Goal: Task Accomplishment & Management: Complete application form

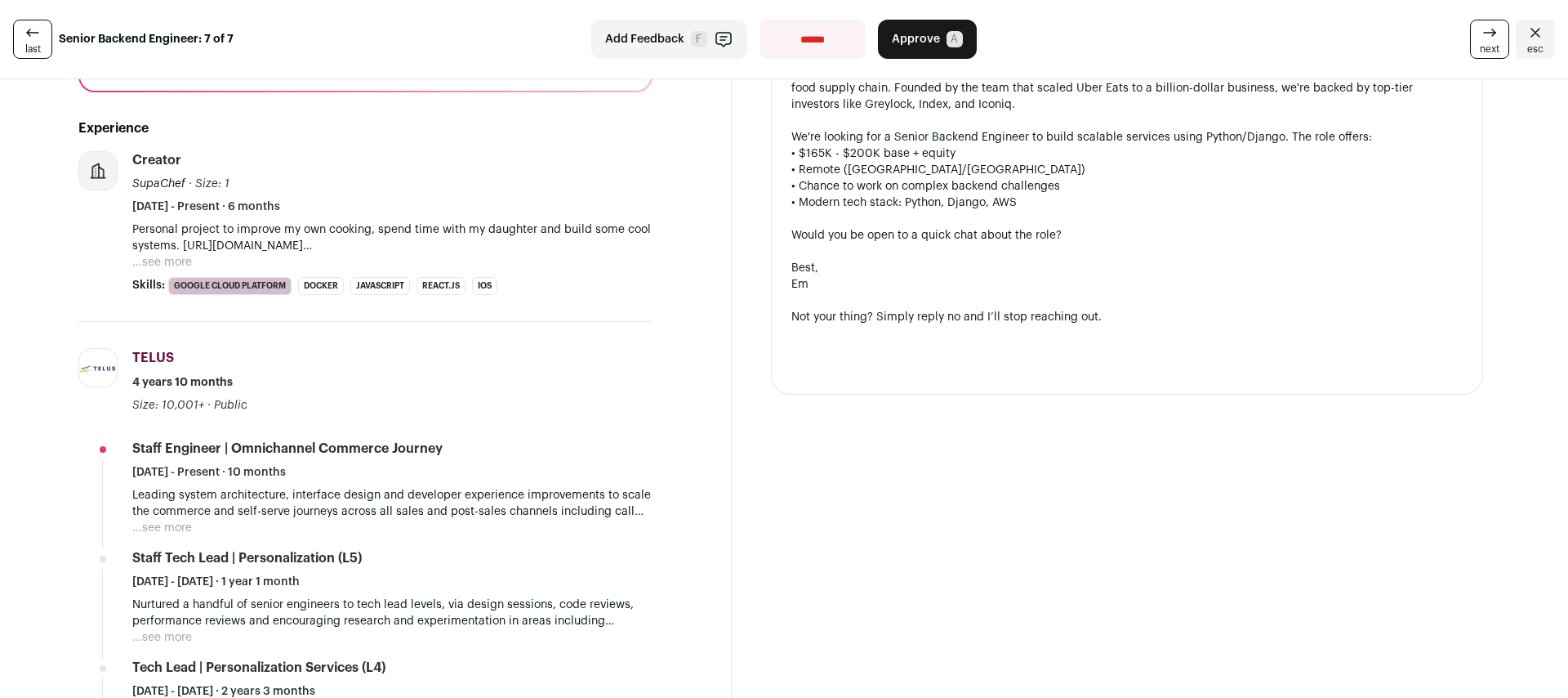
scroll to position [435, 0]
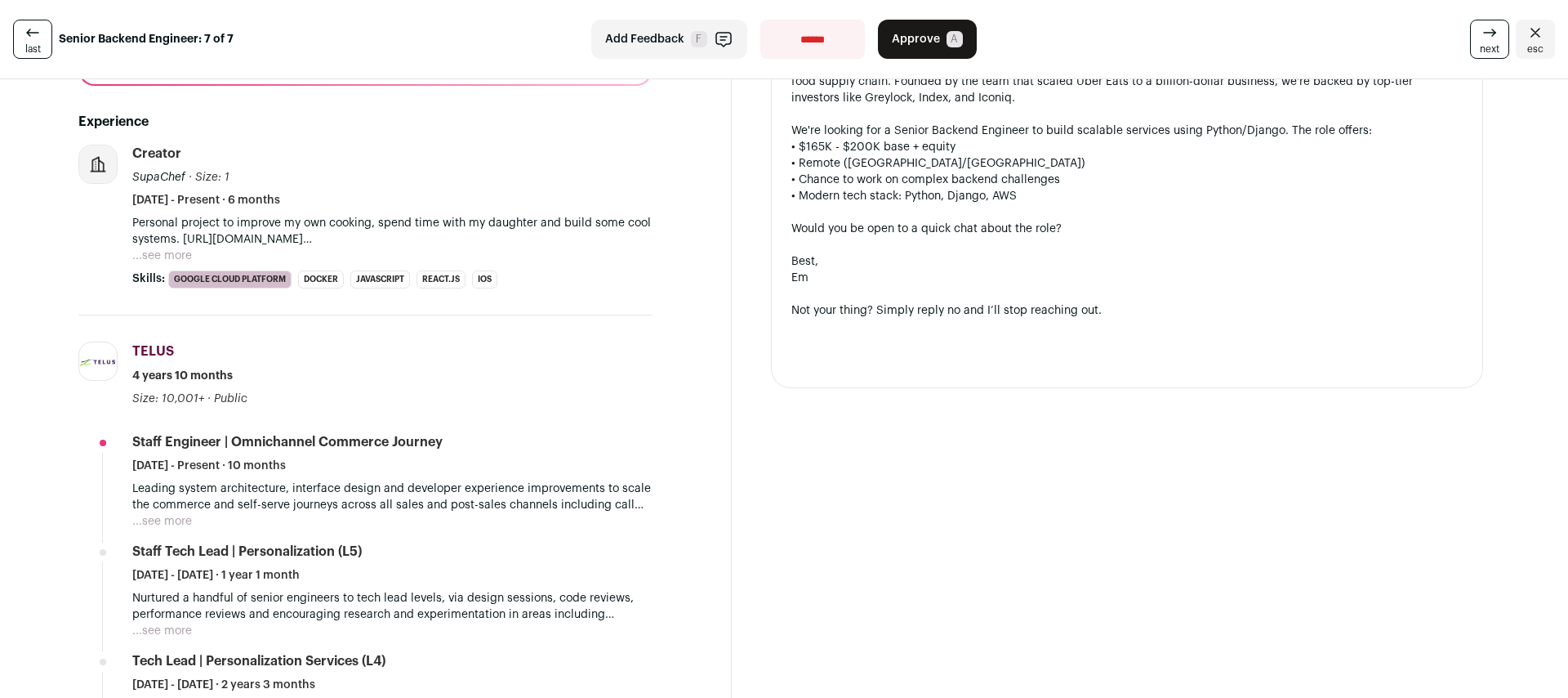
click at [172, 523] on button "...see more" at bounding box center [162, 521] width 59 height 16
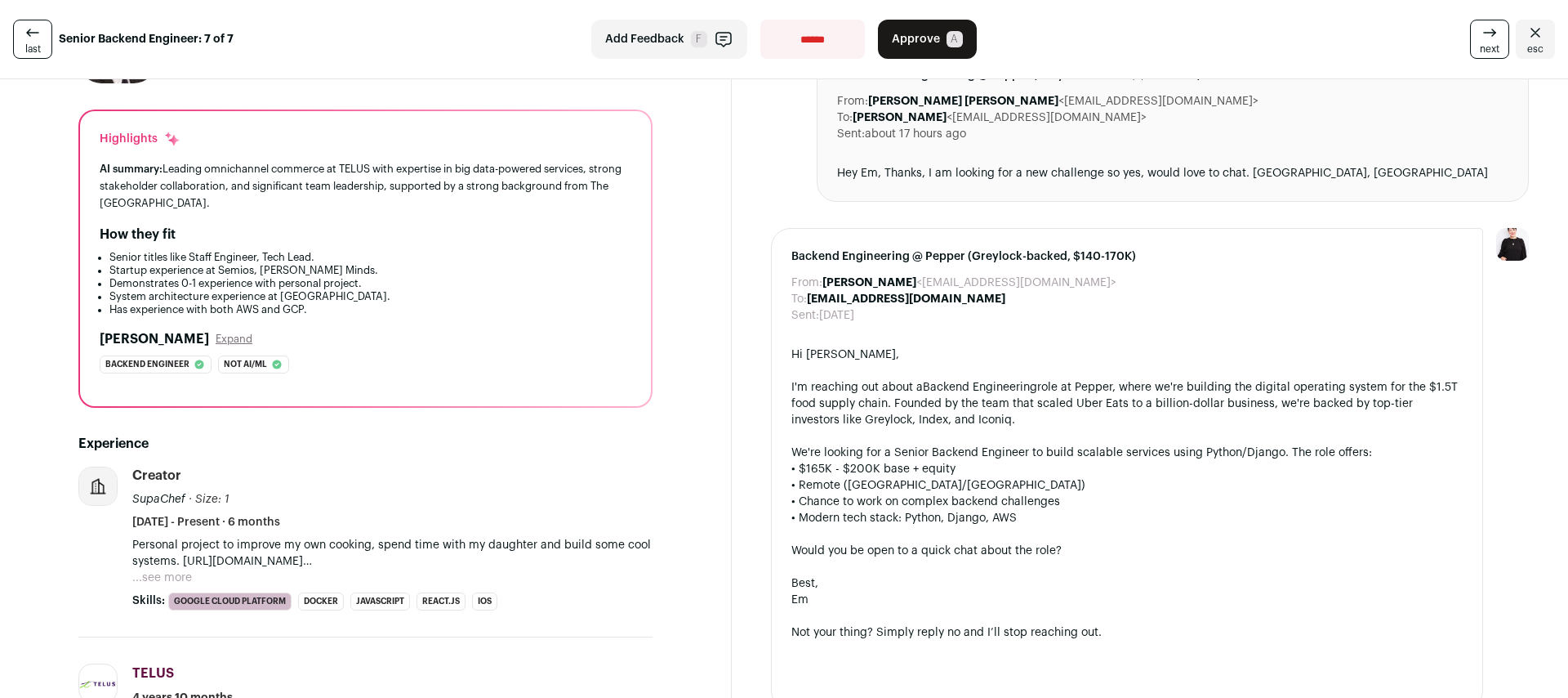
scroll to position [0, 0]
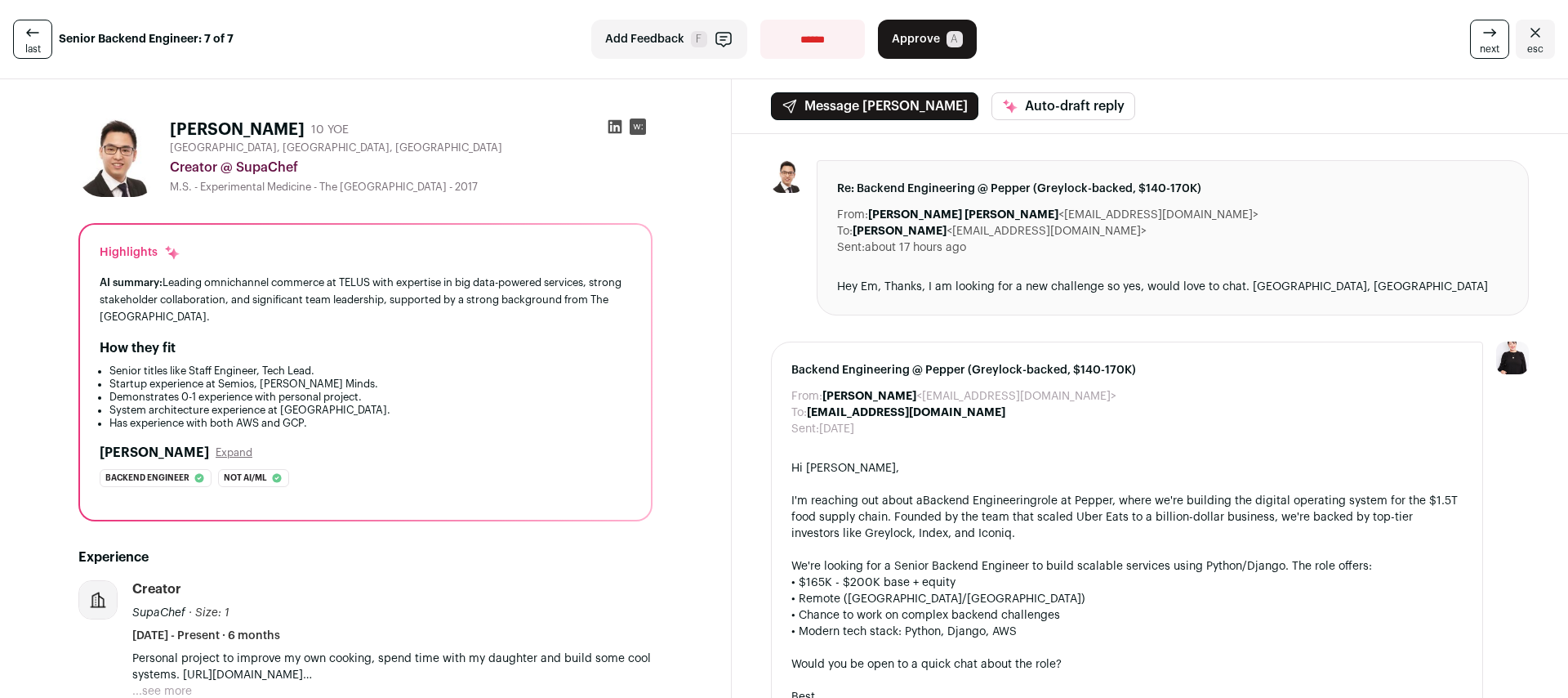
click at [926, 41] on span "Approve" at bounding box center [916, 38] width 48 height 16
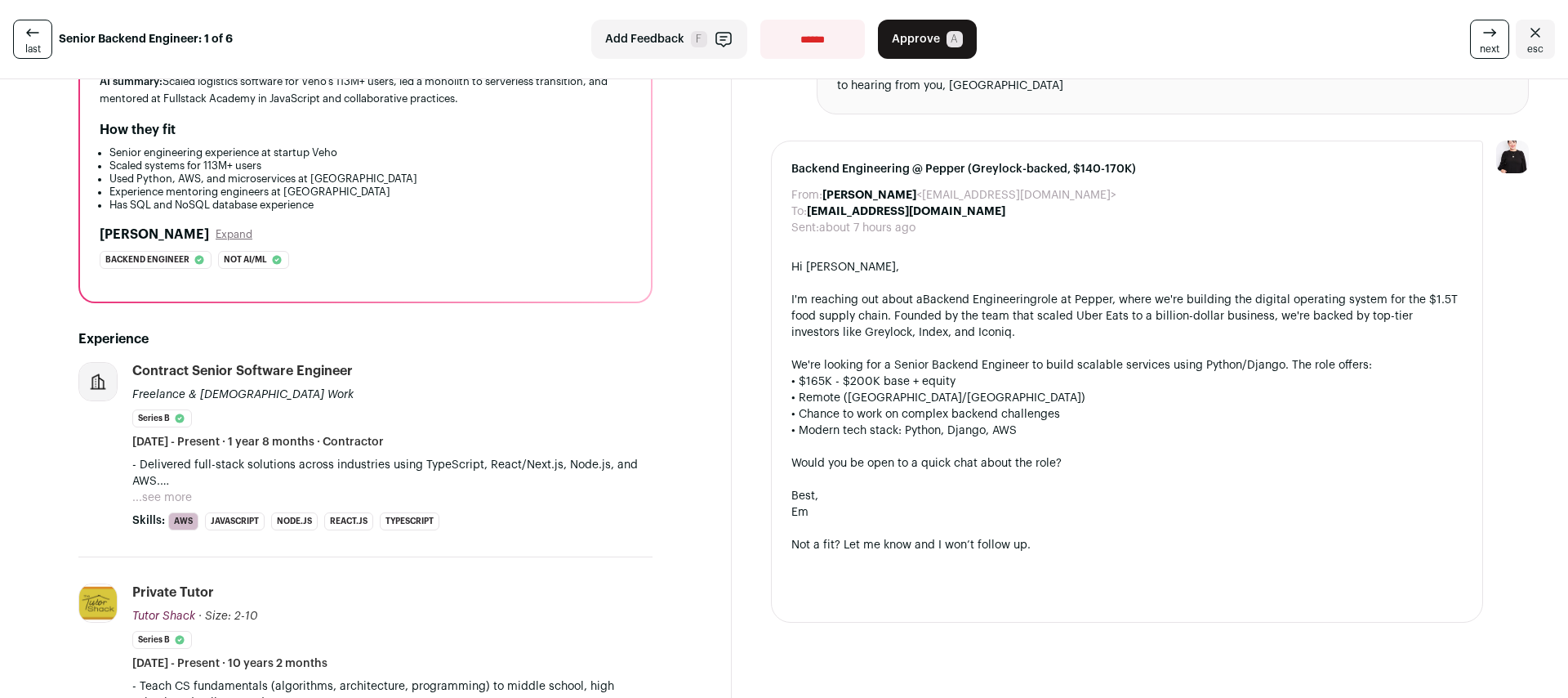
scroll to position [219, 0]
click at [160, 488] on button "...see more" at bounding box center [162, 496] width 59 height 16
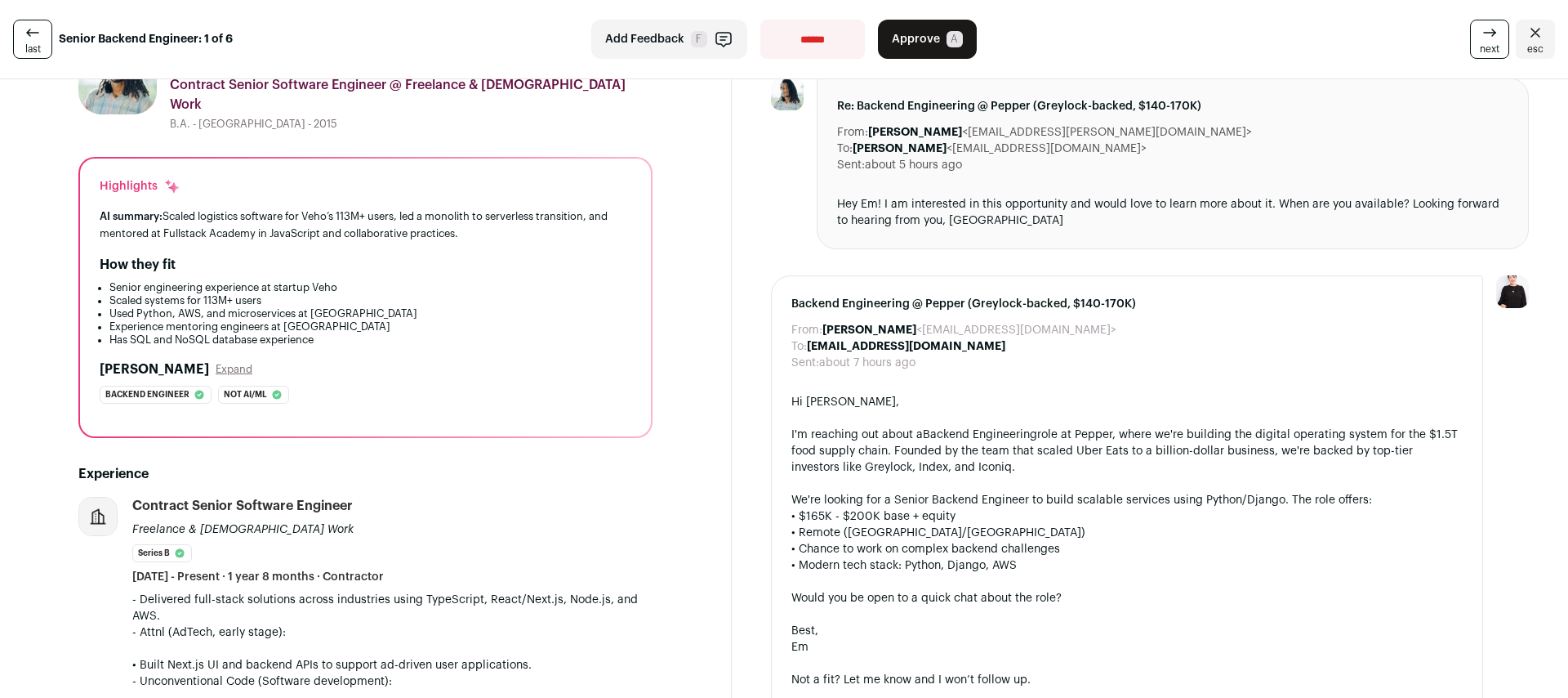
scroll to position [0, 0]
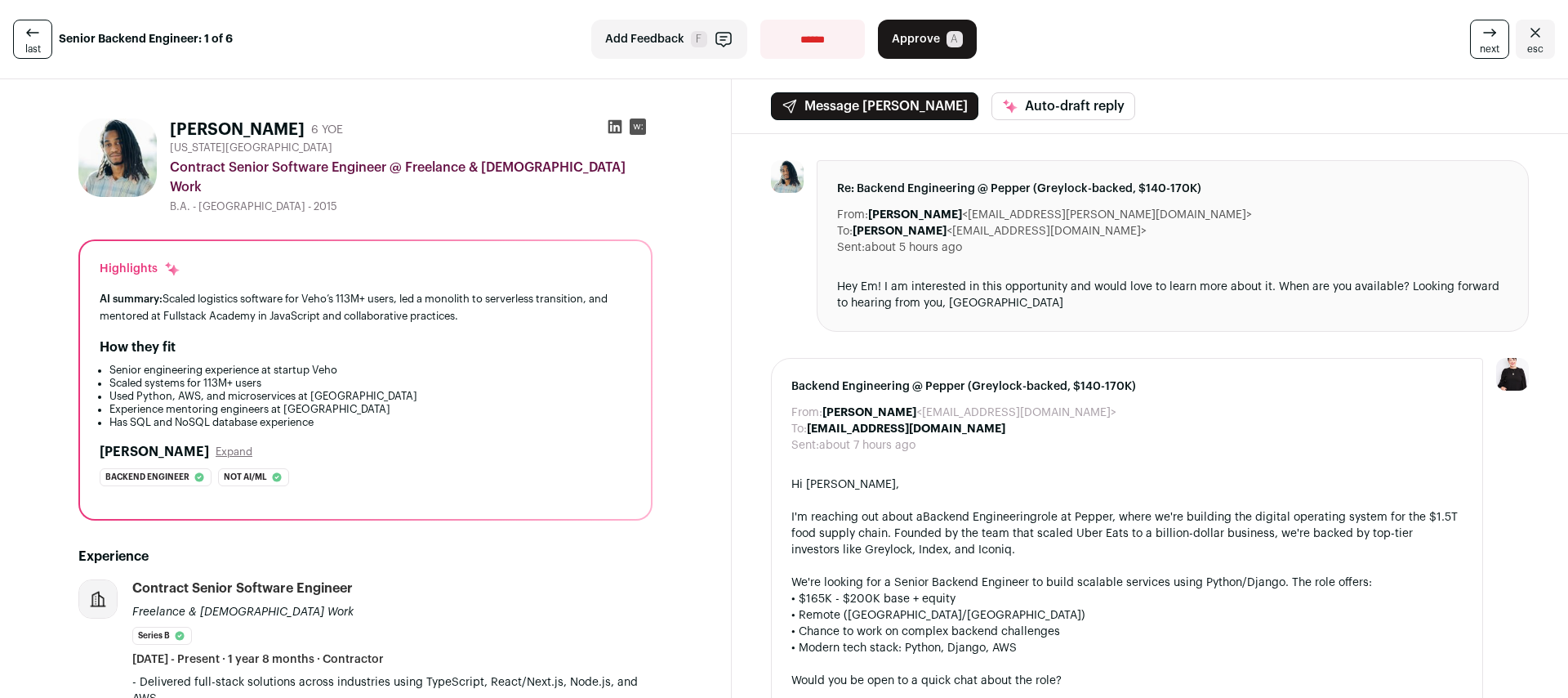
click at [898, 41] on span "Approve" at bounding box center [916, 38] width 48 height 16
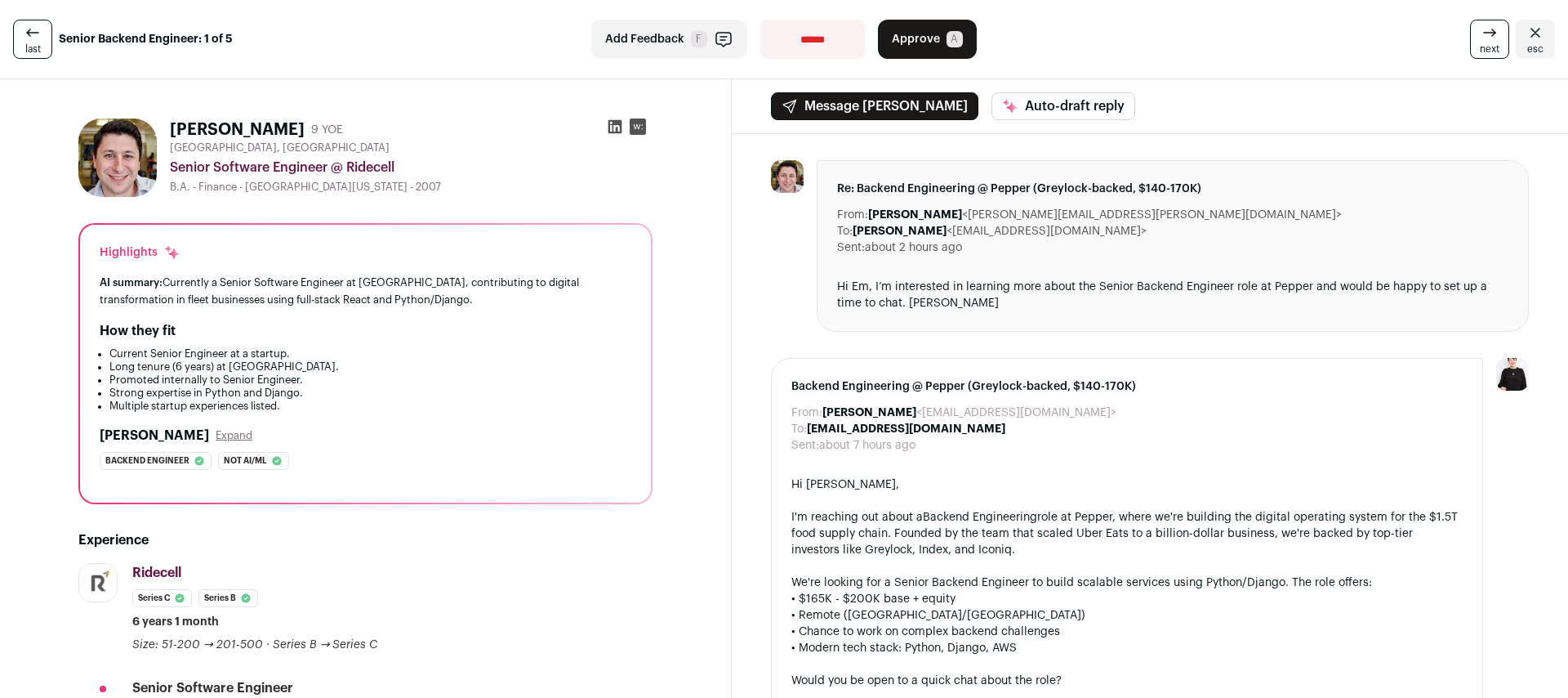
click at [900, 41] on span "Approve" at bounding box center [916, 38] width 48 height 16
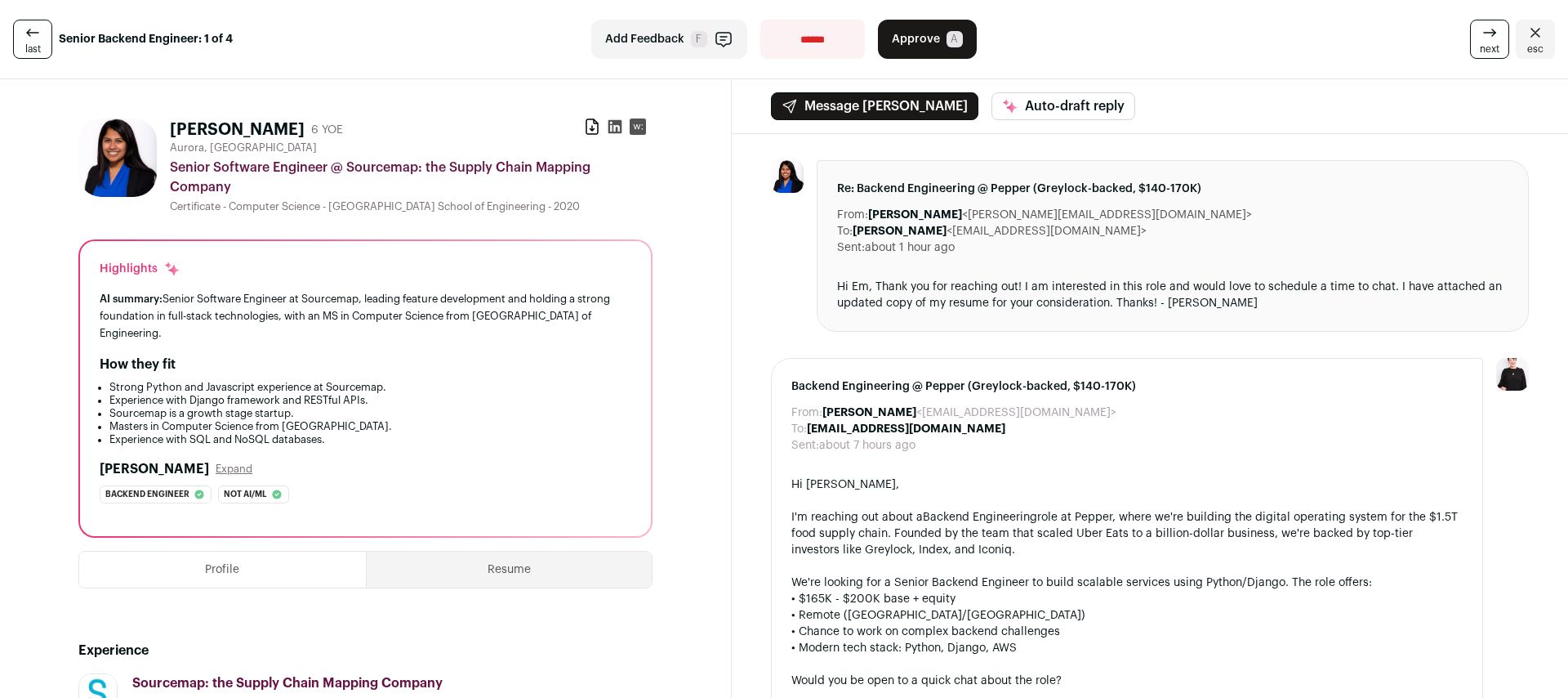
click at [815, 38] on select "**********" at bounding box center [813, 38] width 104 height 39
select select "**********"
click at [761, 19] on select "**********" at bounding box center [813, 38] width 104 height 39
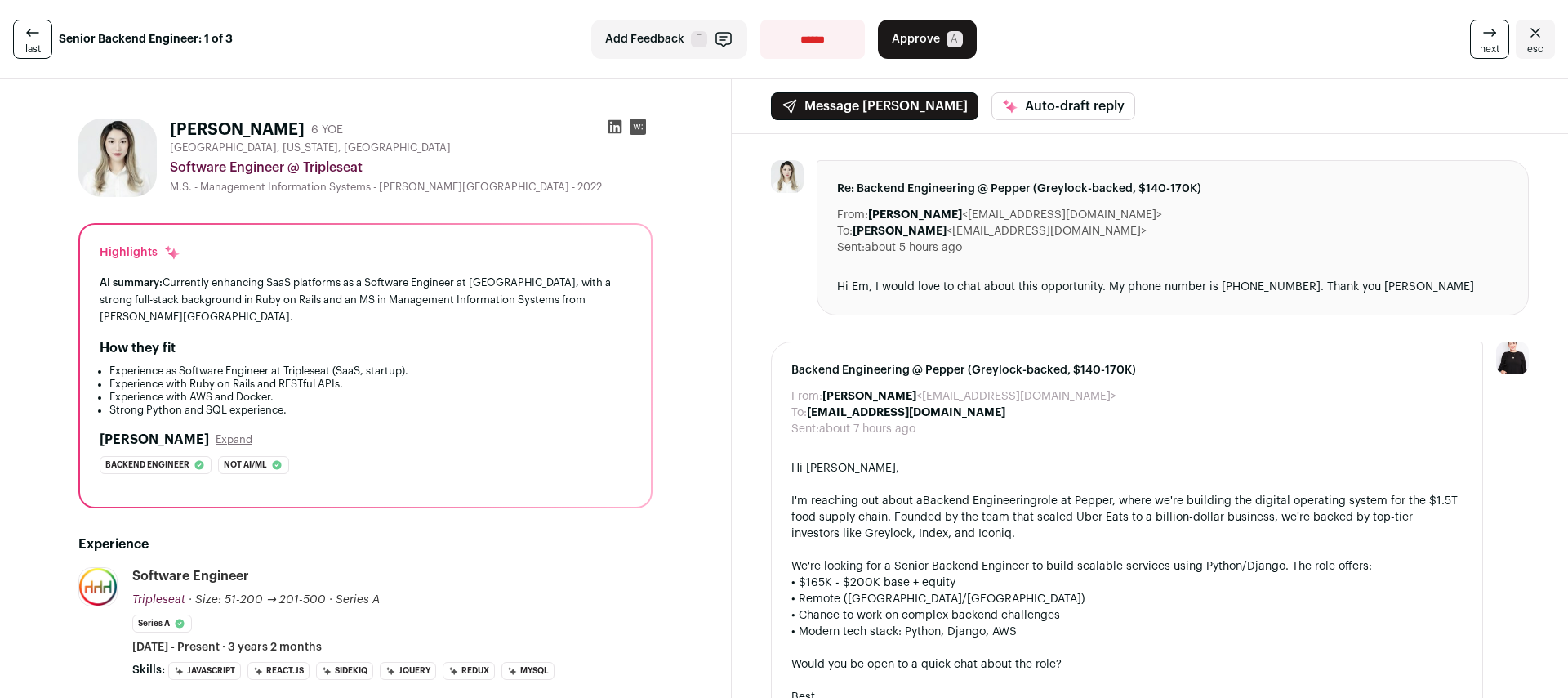
click at [916, 37] on span "Approve" at bounding box center [916, 38] width 48 height 16
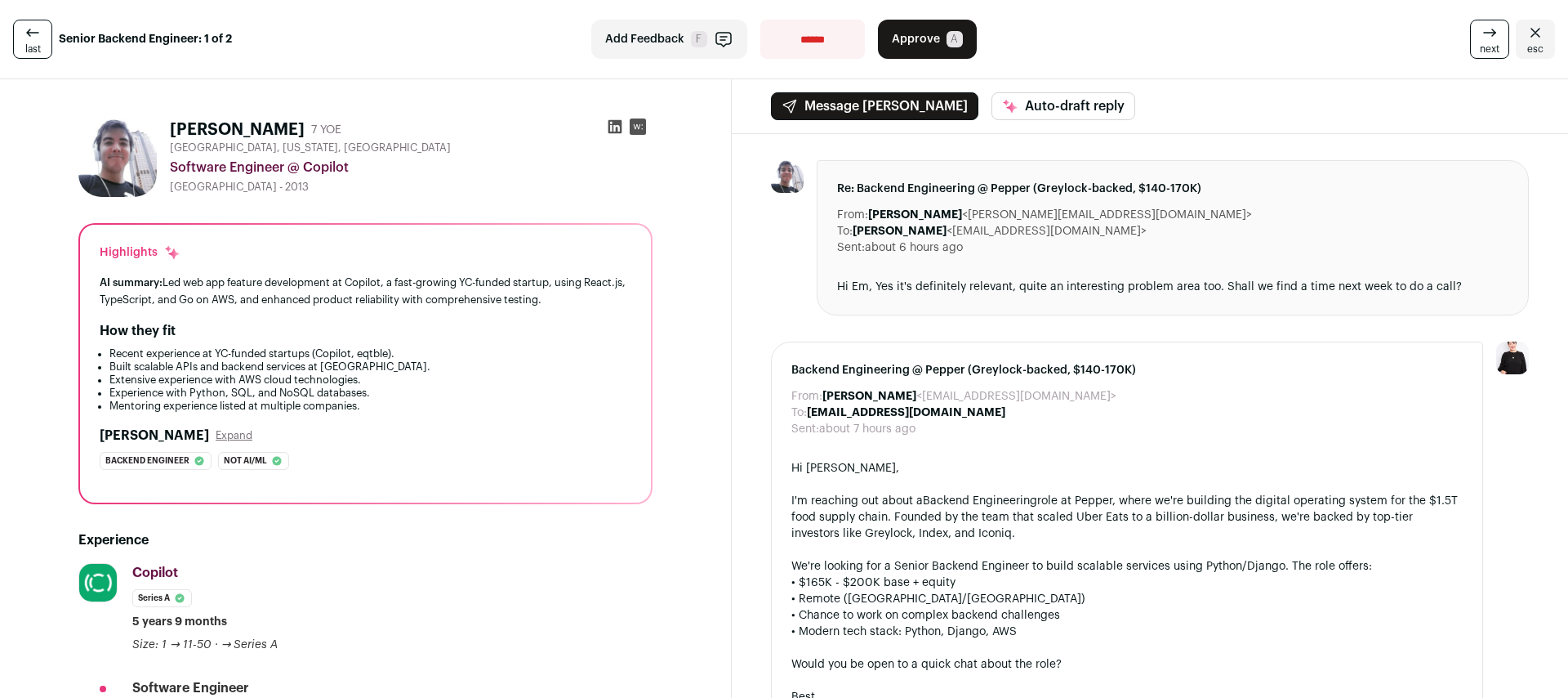
click at [802, 32] on select "**********" at bounding box center [813, 38] width 104 height 39
select select "**********"
click at [761, 19] on select "**********" at bounding box center [813, 38] width 104 height 39
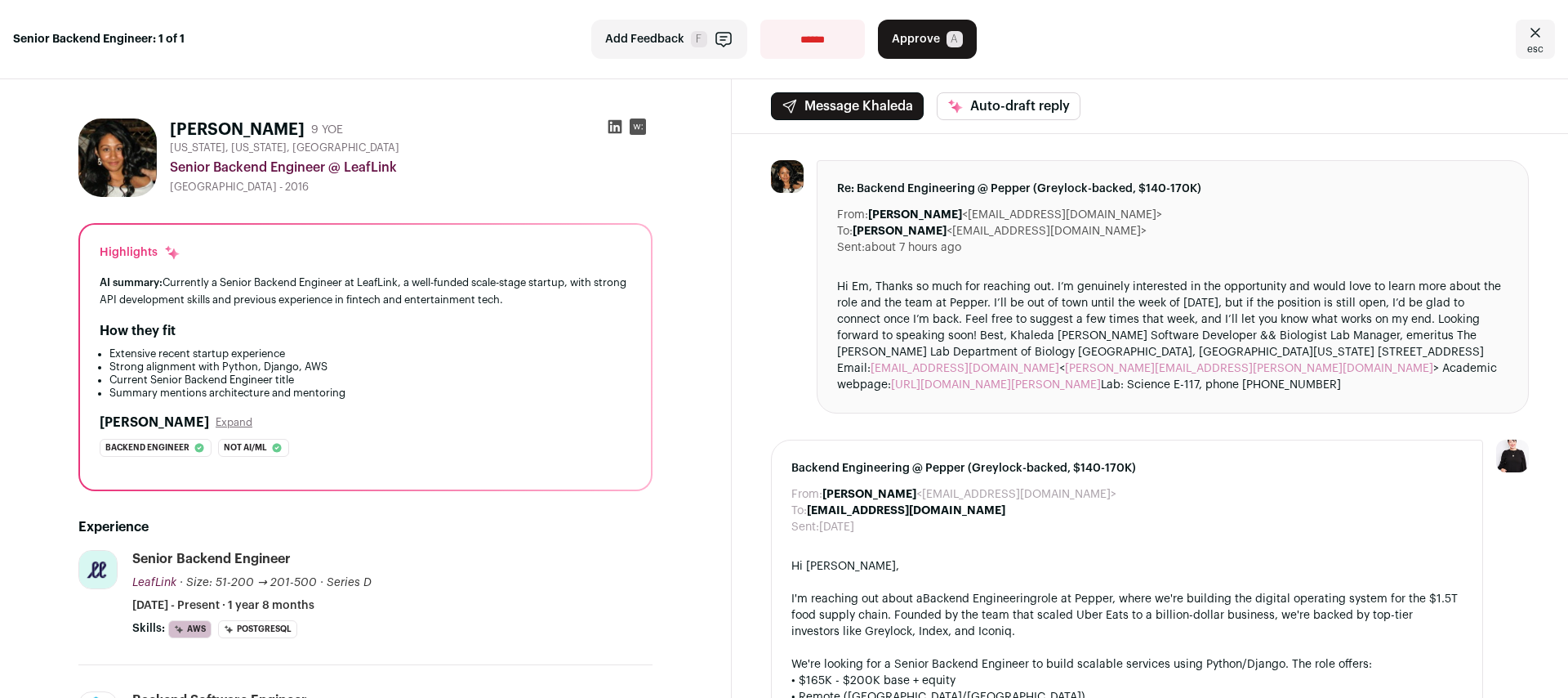
click at [892, 38] on span "Approve" at bounding box center [916, 38] width 48 height 16
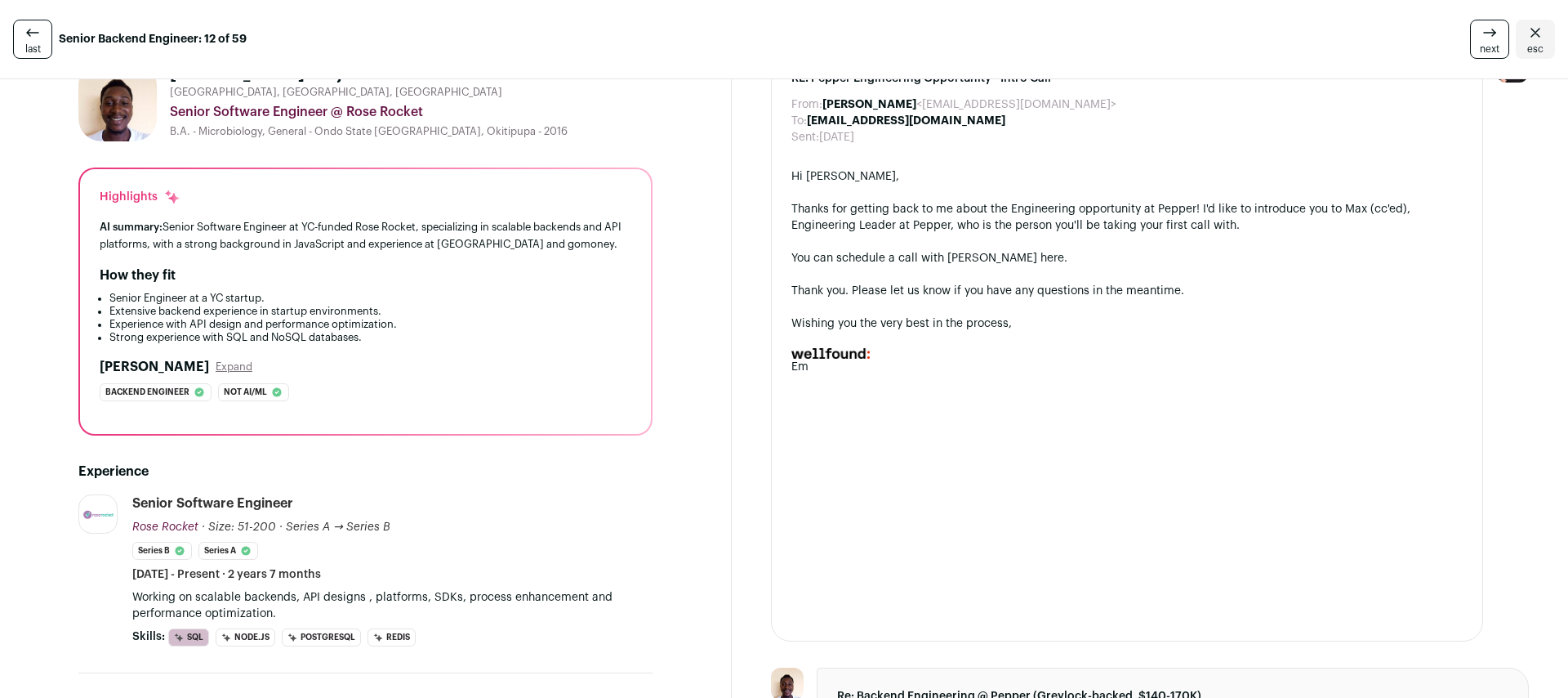
scroll to position [130, 0]
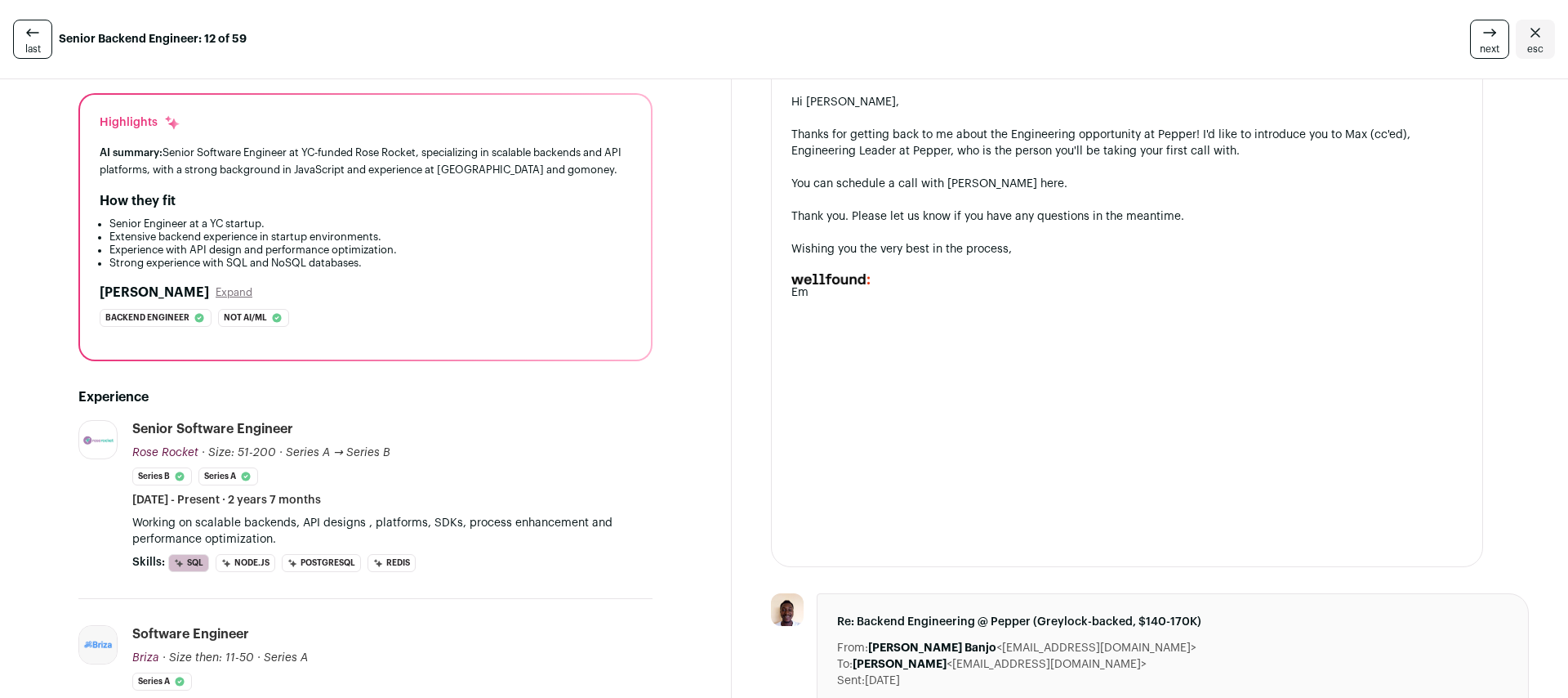
drag, startPoint x: 303, startPoint y: 427, endPoint x: 134, endPoint y: 424, distance: 169.0
click at [134, 424] on div "Senior Software Engineer Rose Rocket Rose Rocket roserocket.com Add to company …" at bounding box center [392, 464] width 520 height 88
copy div "Senior Software Engineer"
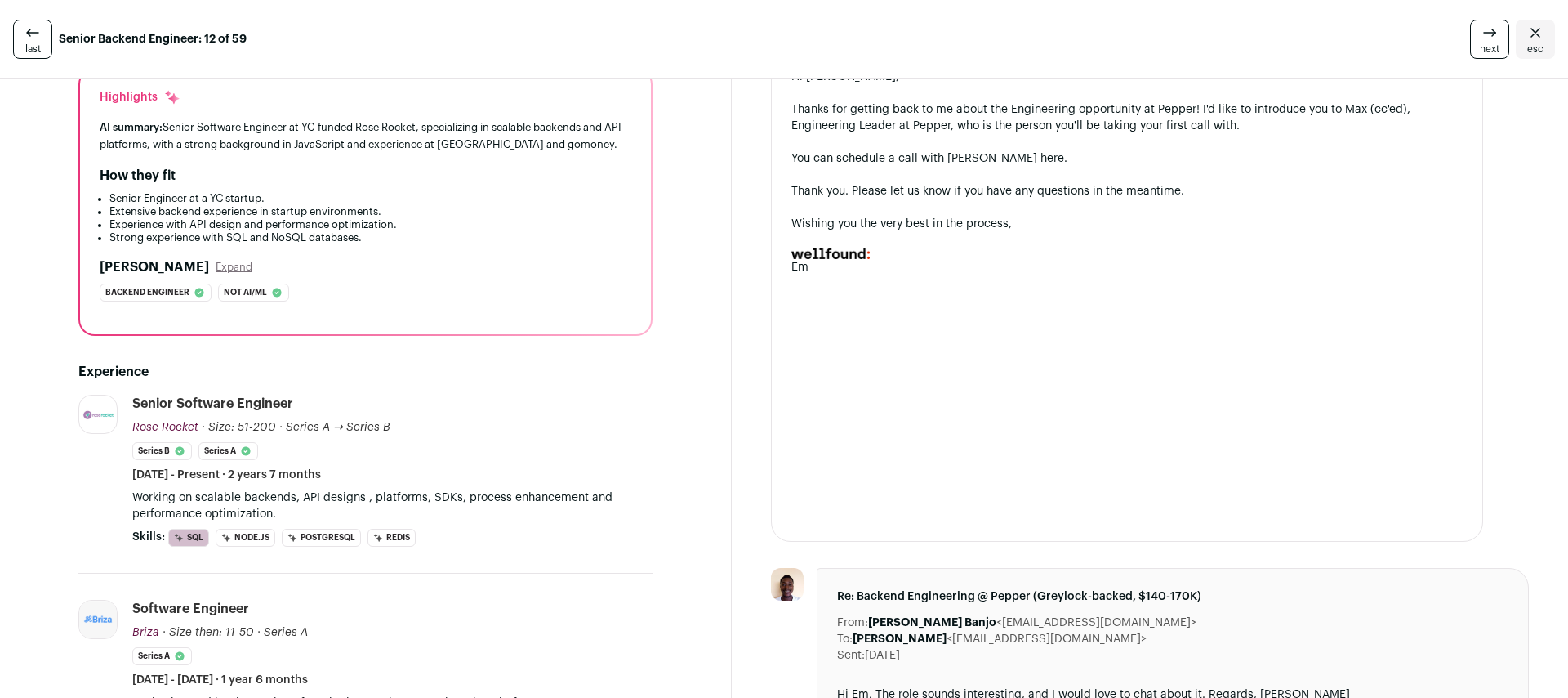
scroll to position [0, 0]
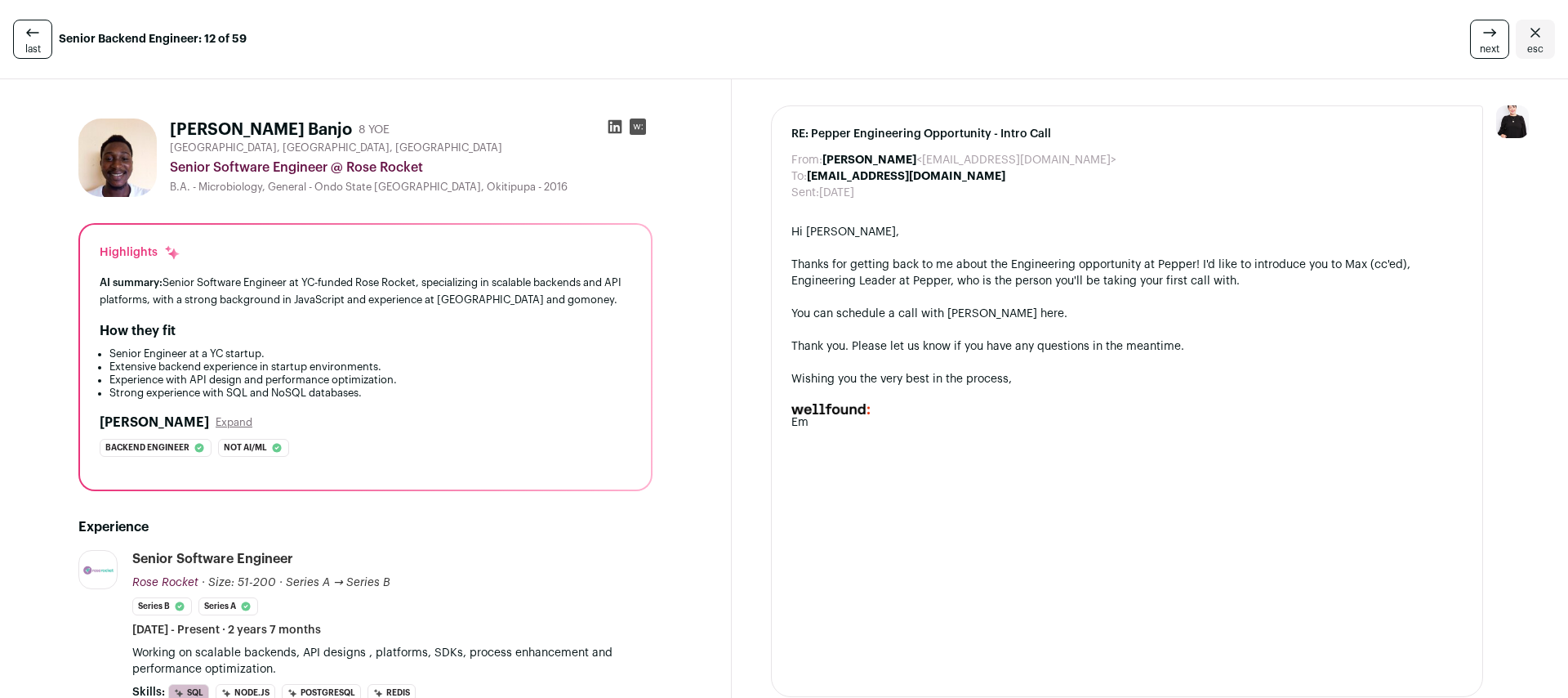
drag, startPoint x: 435, startPoint y: 171, endPoint x: 347, endPoint y: 163, distance: 88.4
click at [347, 163] on div "Senior Software Engineer @ Rose Rocket" at bounding box center [411, 167] width 483 height 19
copy div "Rose Rocket"
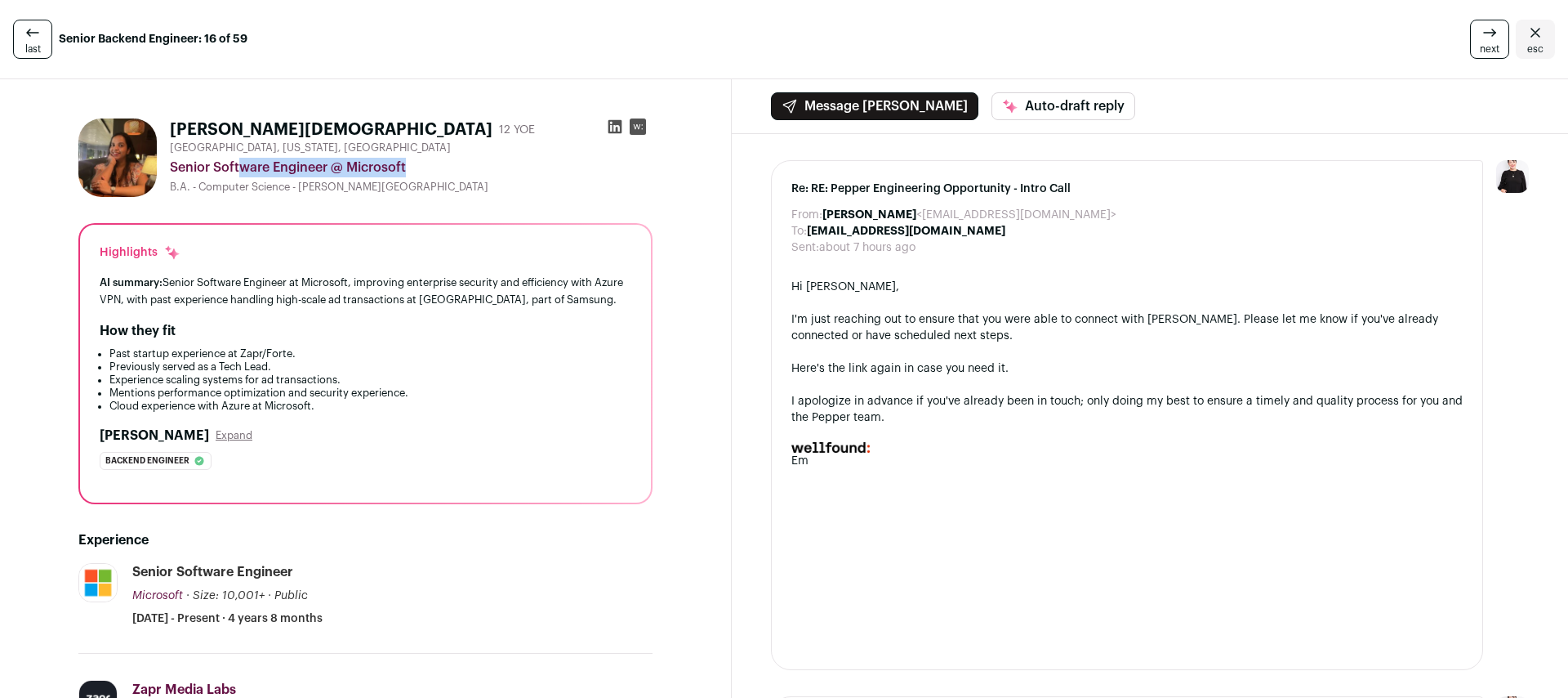
drag, startPoint x: 329, startPoint y: 168, endPoint x: 169, endPoint y: 168, distance: 160.0
click at [169, 168] on div "[PERSON_NAME][DEMOGRAPHIC_DATA] 12 YOE [GEOGRAPHIC_DATA], [US_STATE], [GEOGRAPH…" at bounding box center [365, 158] width 574 height 79
copy div "Senior Software Engineer"
click at [390, 170] on div "Senior Software Engineer @ Microsoft" at bounding box center [411, 167] width 483 height 19
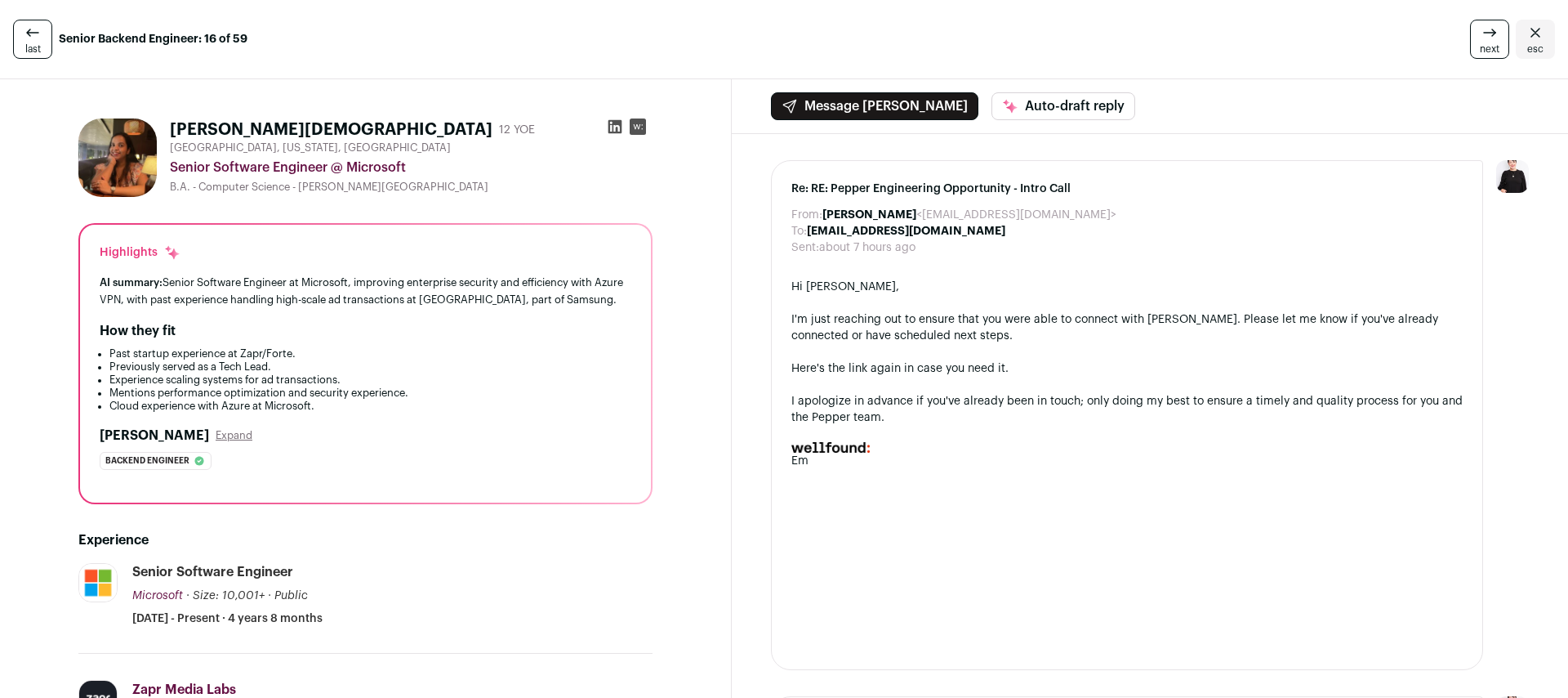
copy div "Microsoft"
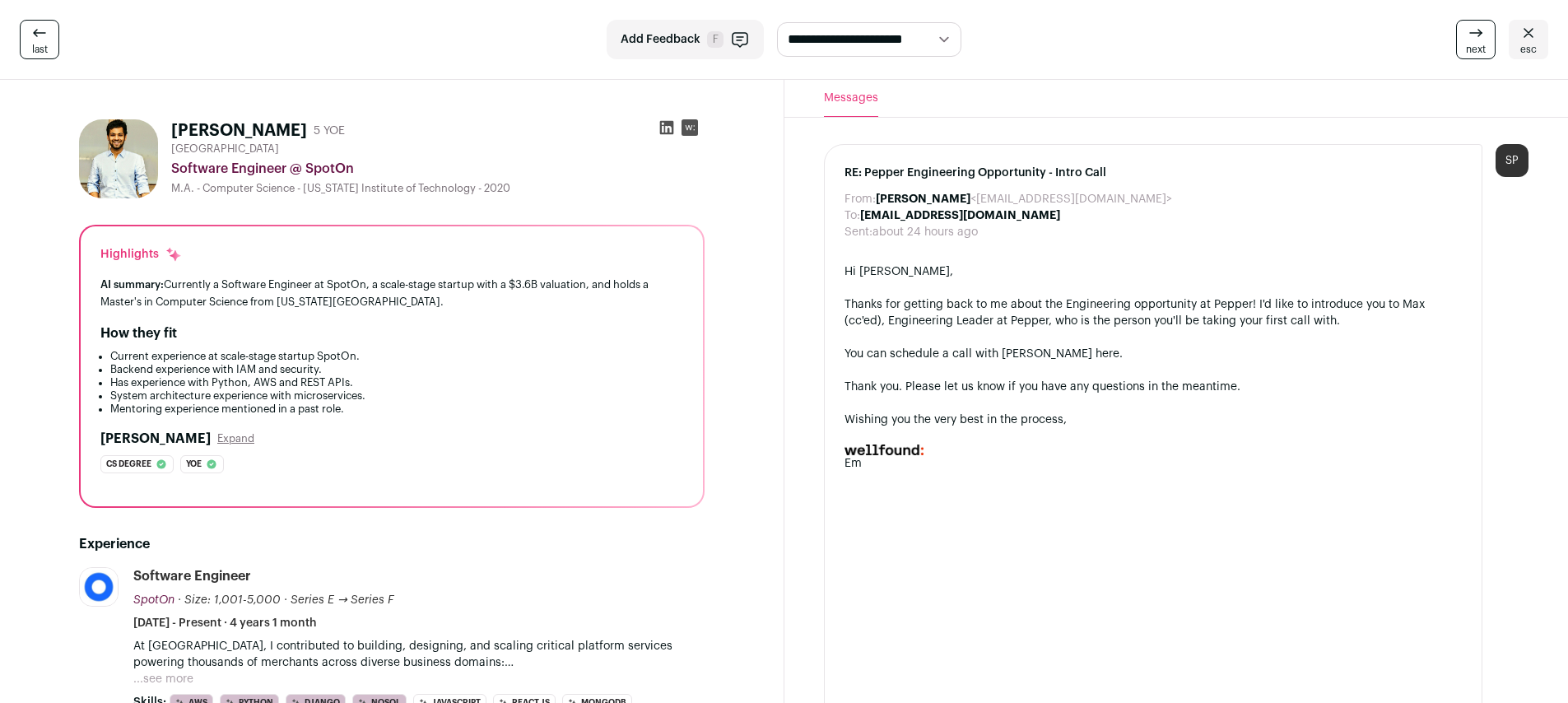
click at [295, 166] on div "Software Engineer @ SpotOn" at bounding box center [437, 168] width 533 height 19
click at [337, 168] on div "Software Engineer @ SpotOn" at bounding box center [437, 168] width 533 height 19
copy div "SpotOn"
drag, startPoint x: 286, startPoint y: 166, endPoint x: 154, endPoint y: 168, distance: 132.0
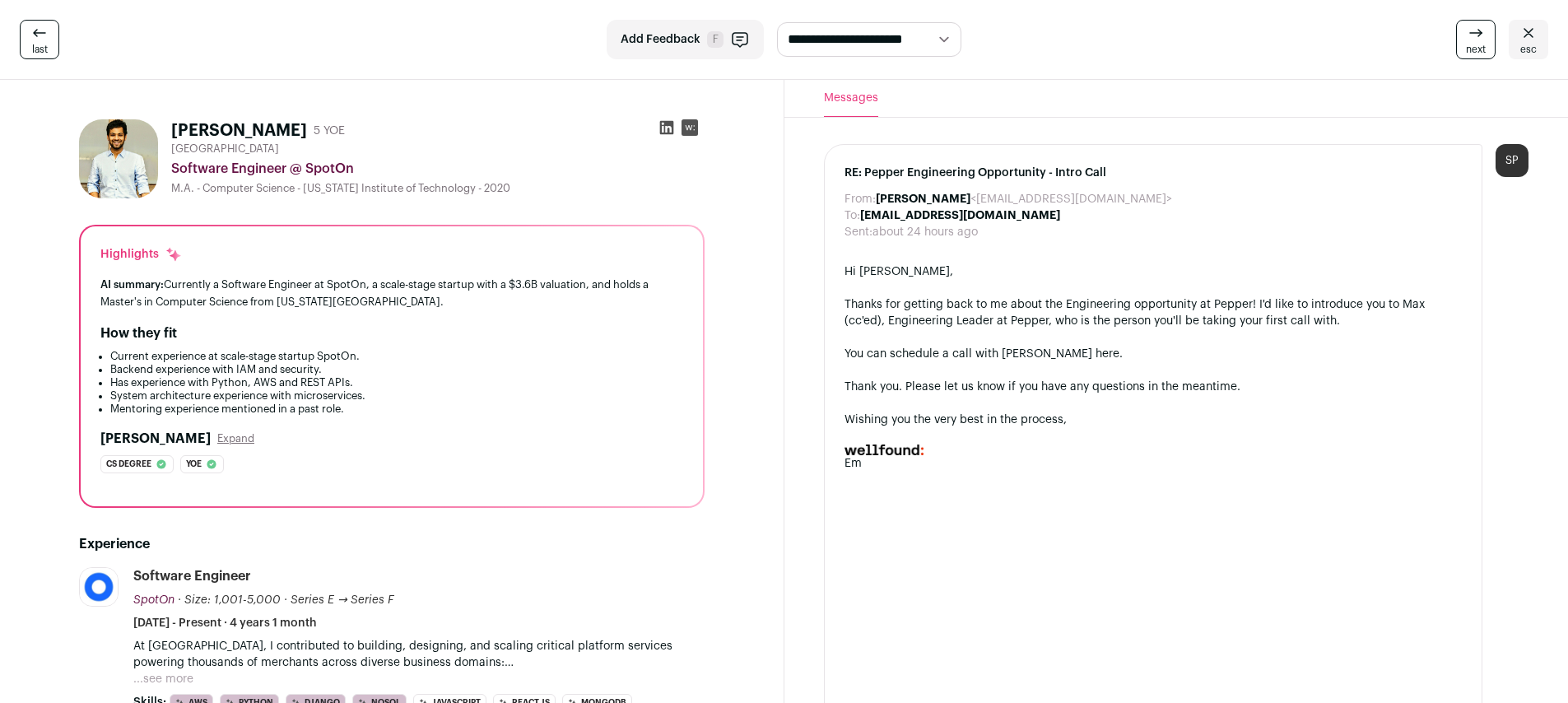
click at [154, 168] on div "Shiwanshu Kumar 5 YOE Greater Chicago Area Software Engineer @ SpotOn M.A. - Co…" at bounding box center [392, 159] width 626 height 79
click at [193, 174] on div "Software Engineer @ SpotOn" at bounding box center [437, 168] width 533 height 19
drag, startPoint x: 288, startPoint y: 169, endPoint x: 174, endPoint y: 173, distance: 114.1
click at [174, 173] on div "Software Engineer @ SpotOn" at bounding box center [437, 168] width 533 height 19
copy div "Software Engineer"
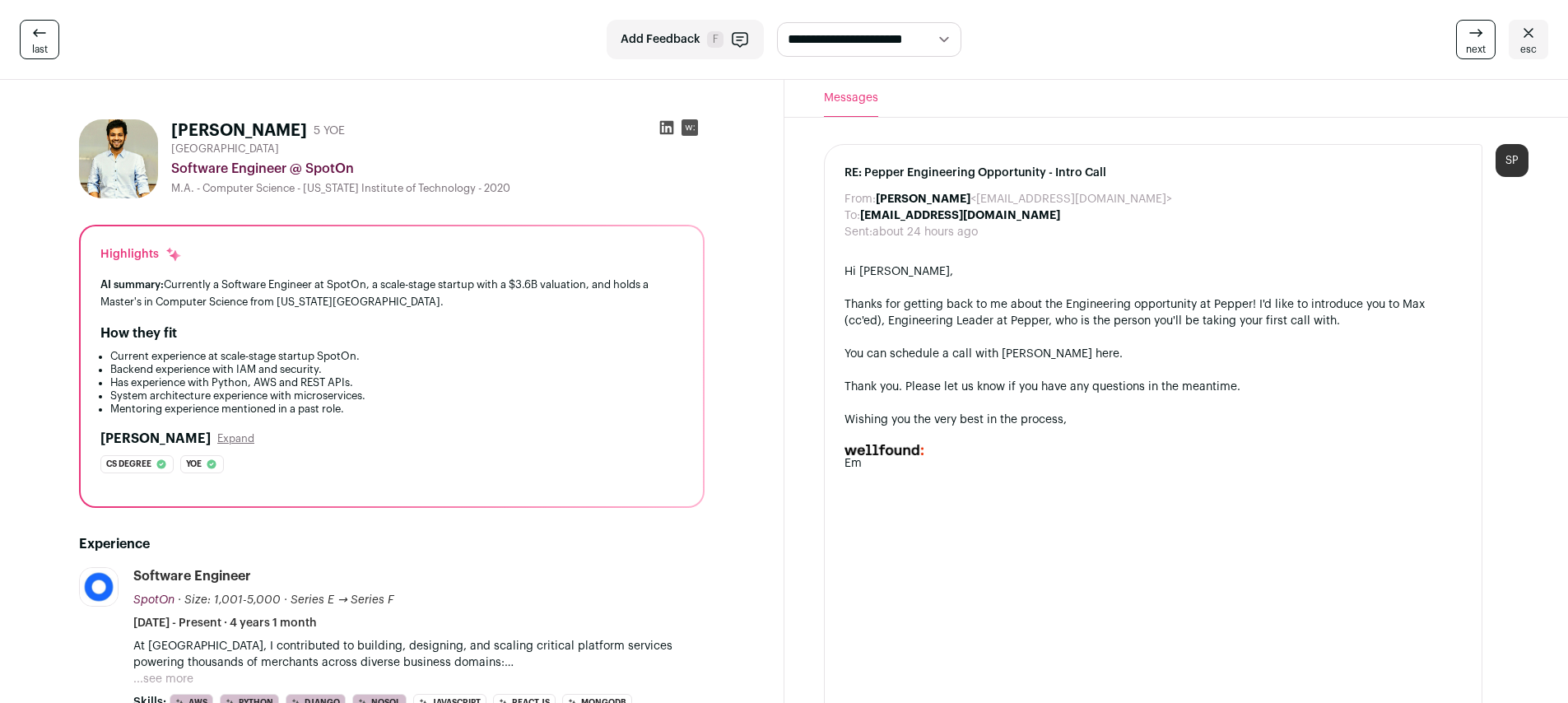
click at [1034, 349] on link "You can schedule a call with [PERSON_NAME] here." at bounding box center [983, 354] width 278 height 12
